Goal: Information Seeking & Learning: Learn about a topic

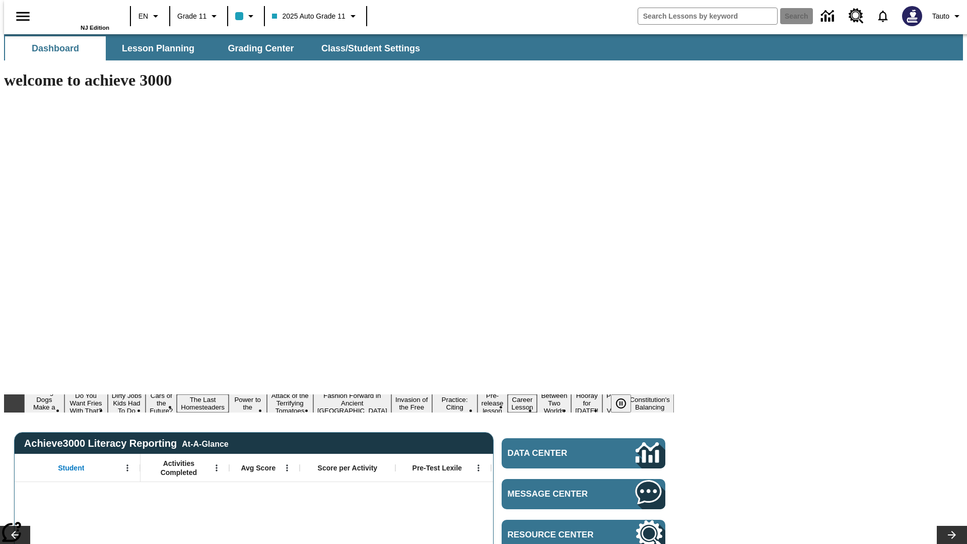
type input "-1"
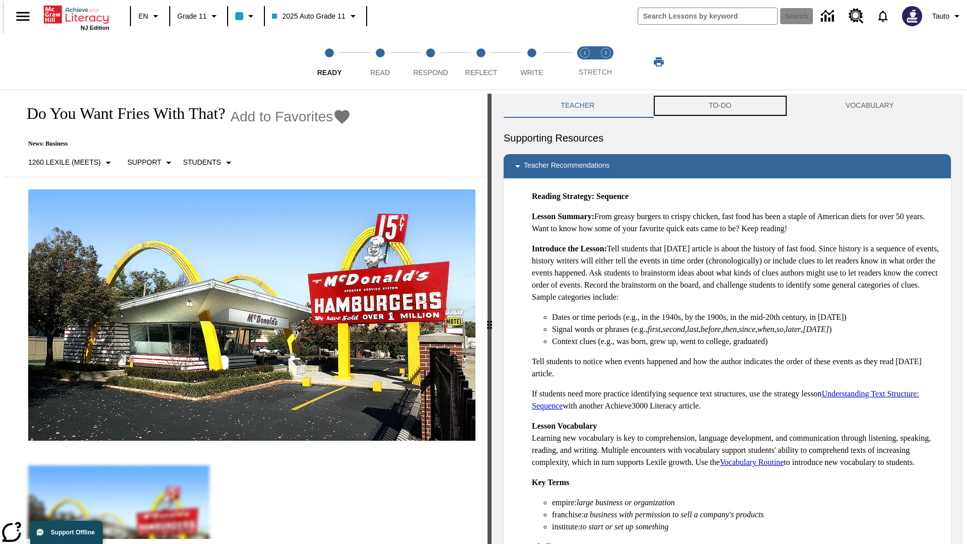
click at [720, 106] on button "TO-DO" at bounding box center [720, 106] width 137 height 24
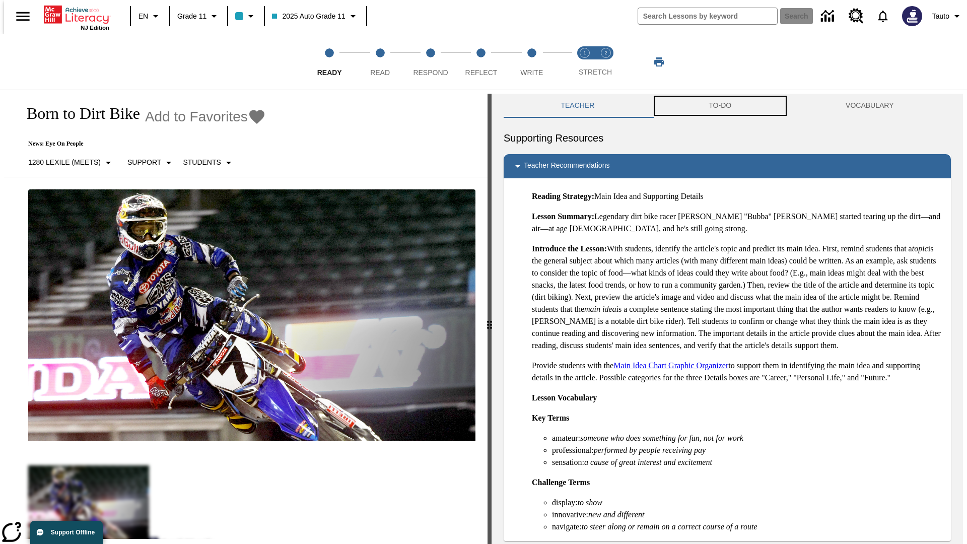
click at [720, 106] on button "TO-DO" at bounding box center [720, 106] width 137 height 24
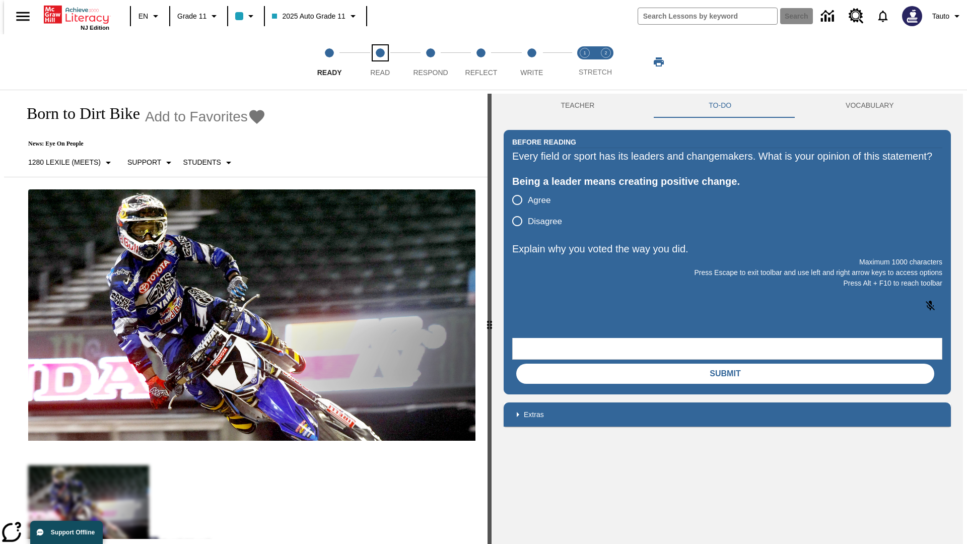
click at [380, 62] on span "Read" at bounding box center [380, 68] width 20 height 18
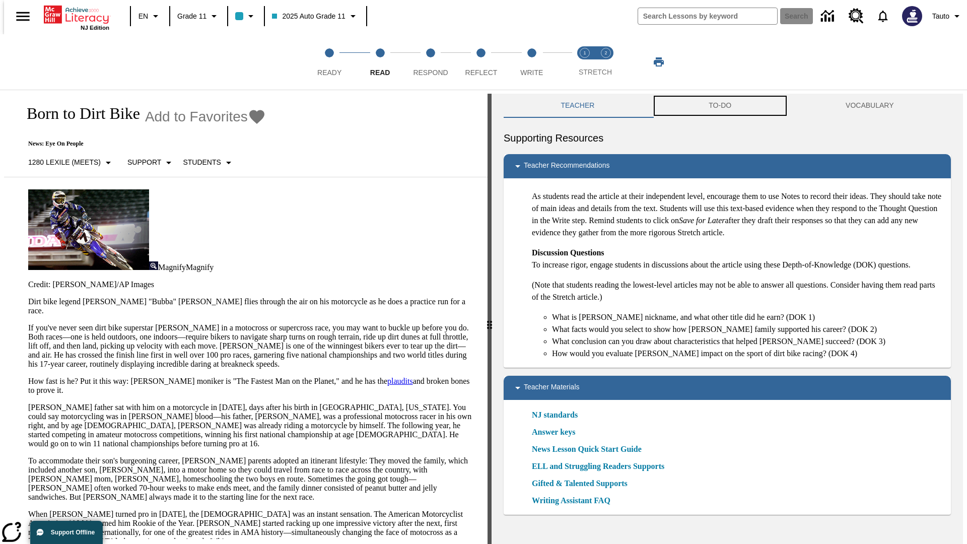
click at [720, 106] on button "TO-DO" at bounding box center [720, 106] width 137 height 24
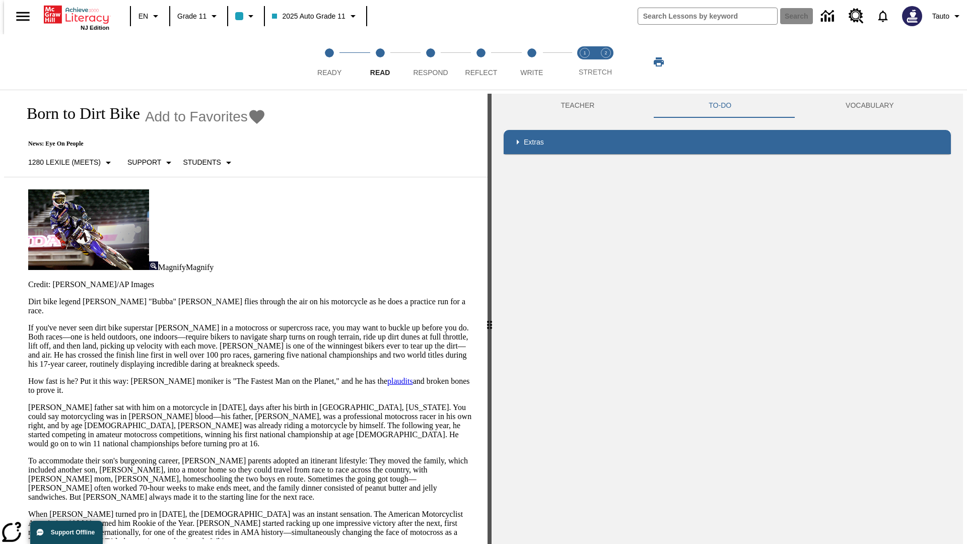
click at [28, 323] on p "If you've never seen dirt bike superstar James Stewart Jr. in a motocross or su…" at bounding box center [251, 345] width 447 height 45
